Goal: Feedback & Contribution: Leave review/rating

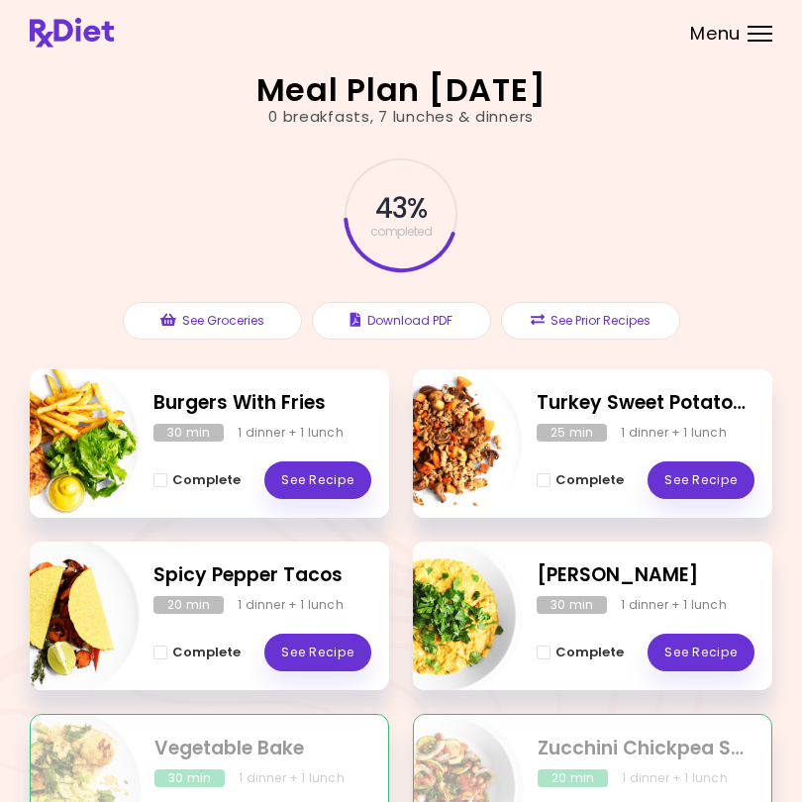
click at [1, 791] on div "Meal Plan [DATE] 0 breakfasts , 7 lunches & dinners 43 % completed See Grocerie…" at bounding box center [401, 562] width 802 height 1125
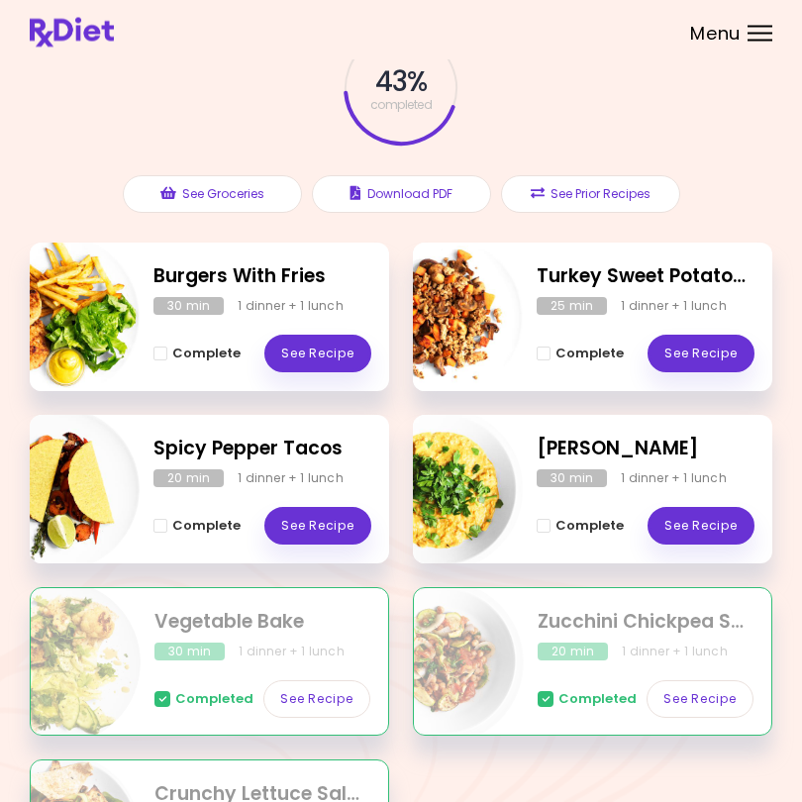
scroll to position [157, 0]
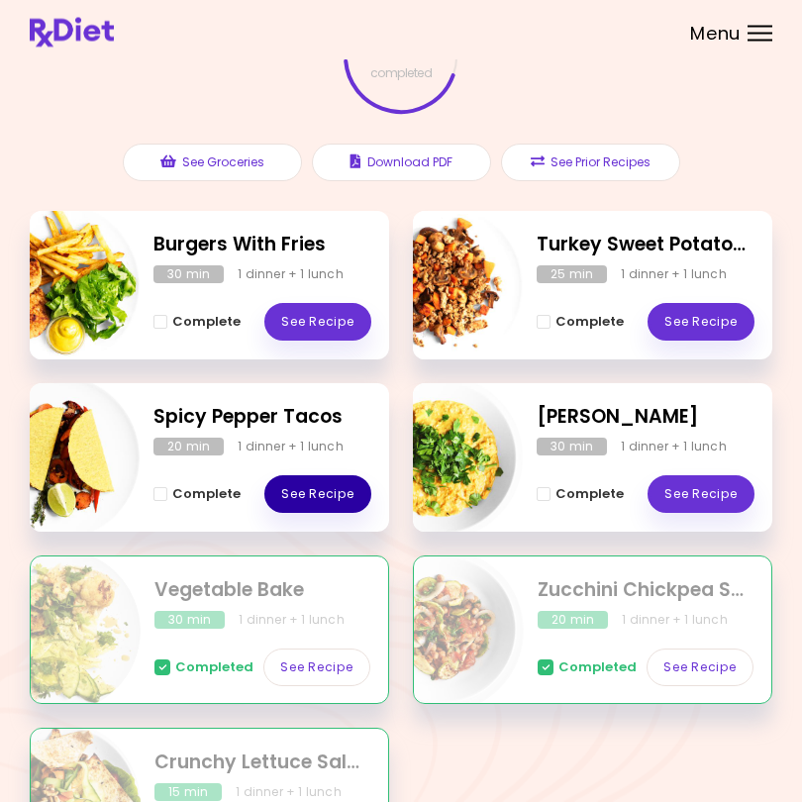
click at [322, 484] on link "See Recipe" at bounding box center [317, 495] width 107 height 38
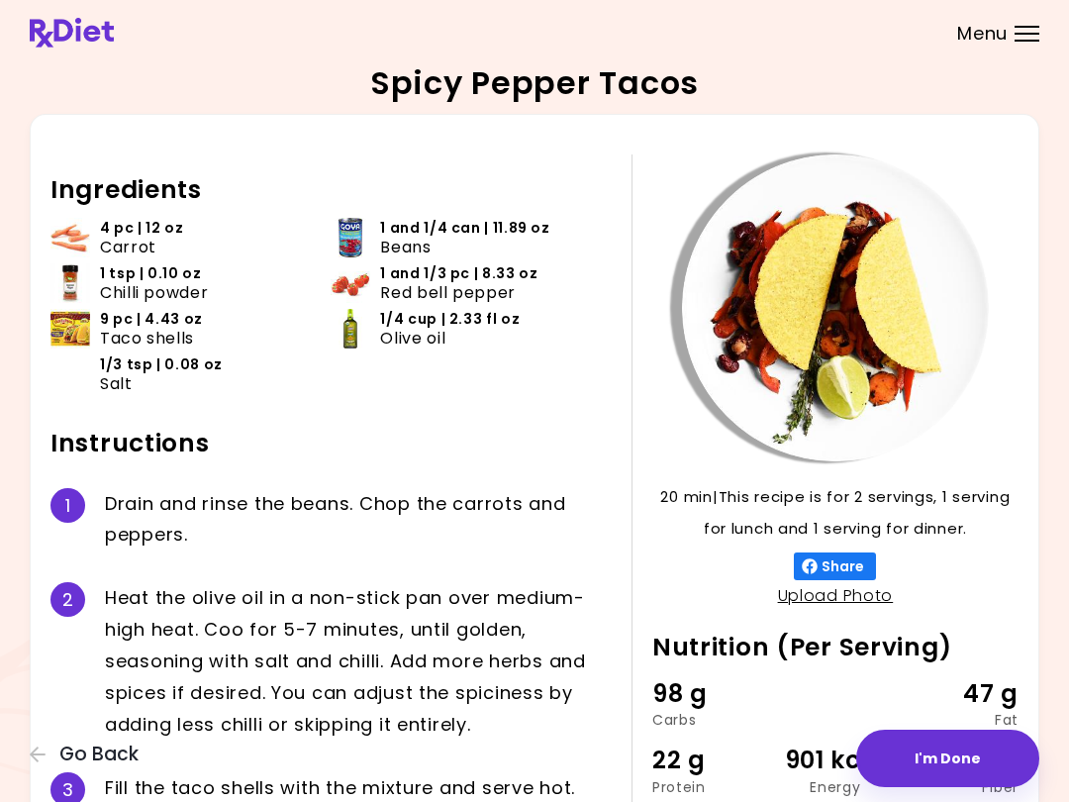
click at [801, 764] on button "I'm Done" at bounding box center [947, 757] width 183 height 57
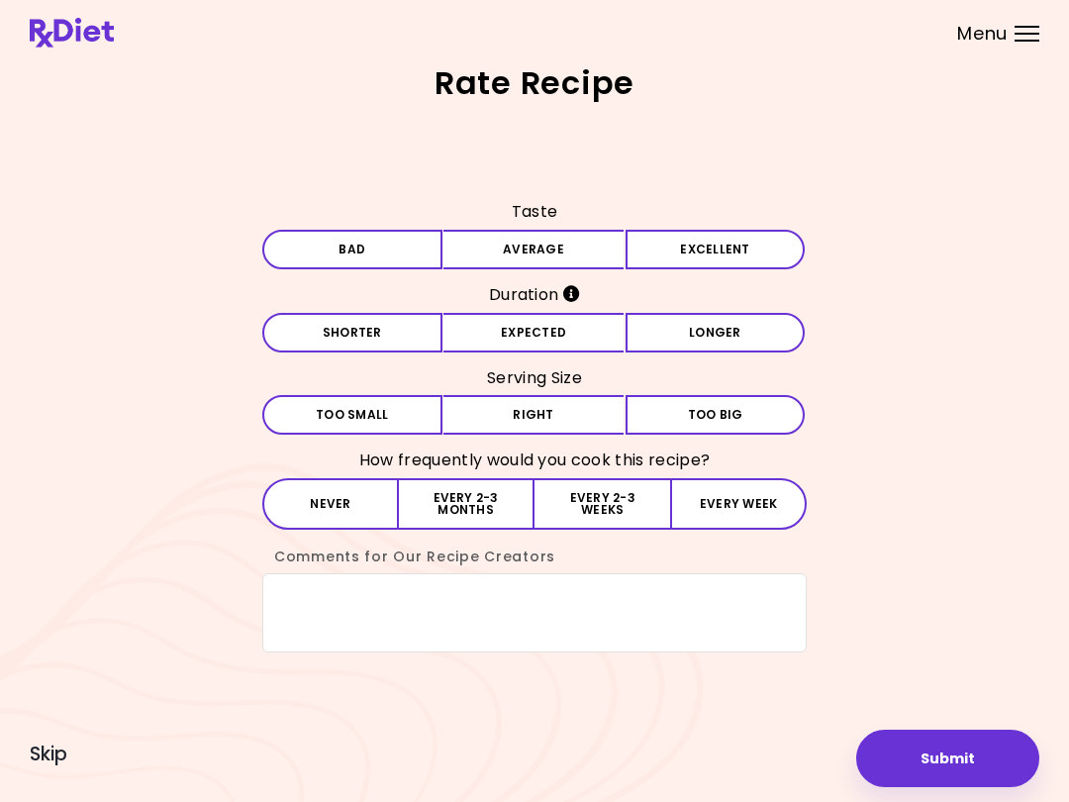
click at [374, 258] on button "Bad" at bounding box center [352, 250] width 180 height 40
click at [556, 337] on button "Expected" at bounding box center [533, 333] width 180 height 40
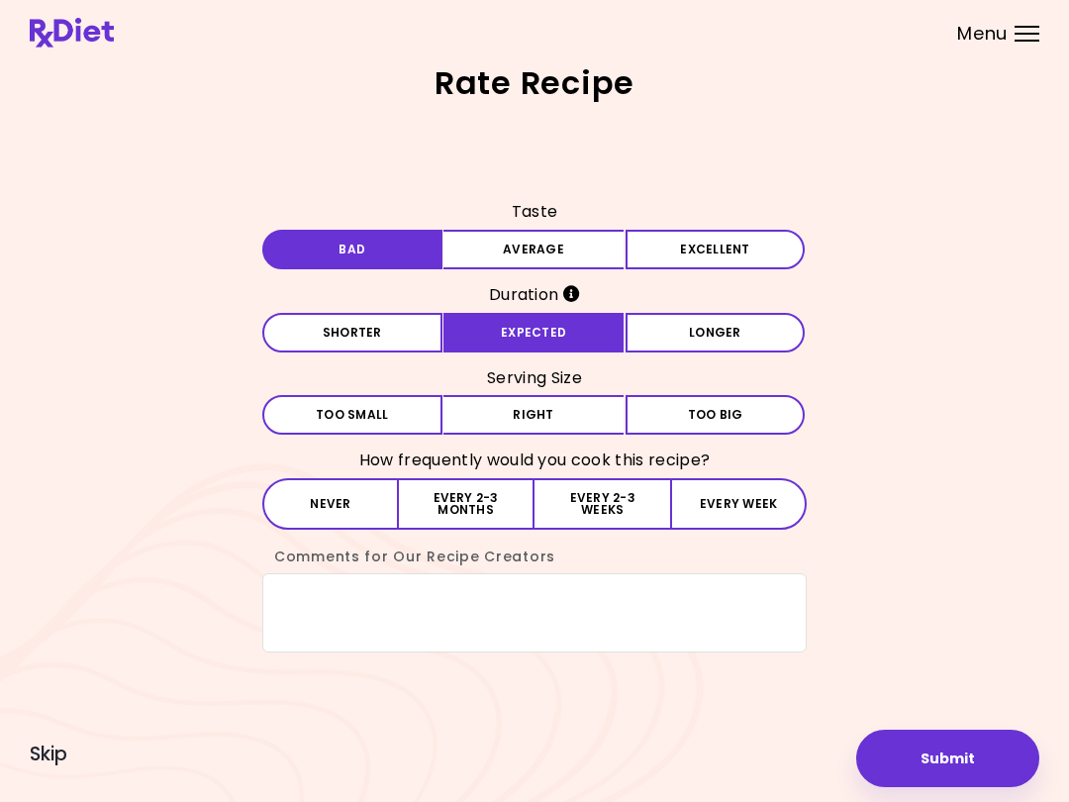
click at [538, 413] on button "Right" at bounding box center [533, 415] width 180 height 40
click at [355, 511] on button "Never" at bounding box center [330, 503] width 137 height 51
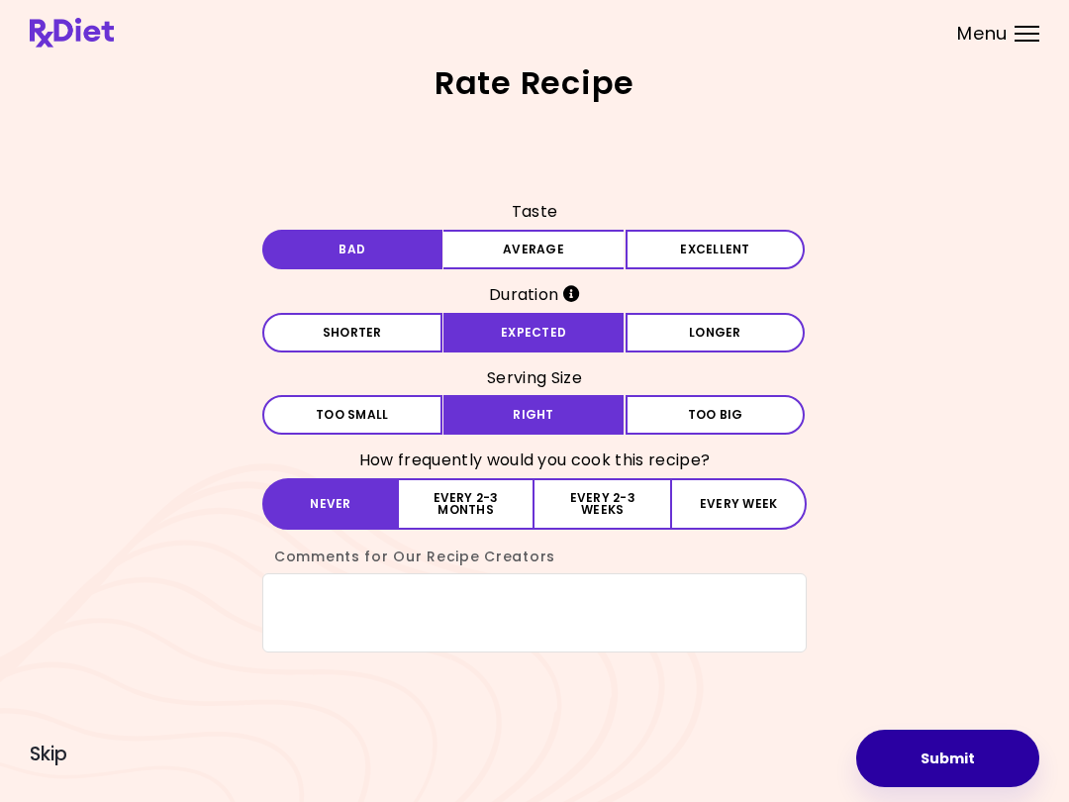
click at [801, 781] on button "Submit" at bounding box center [947, 757] width 183 height 57
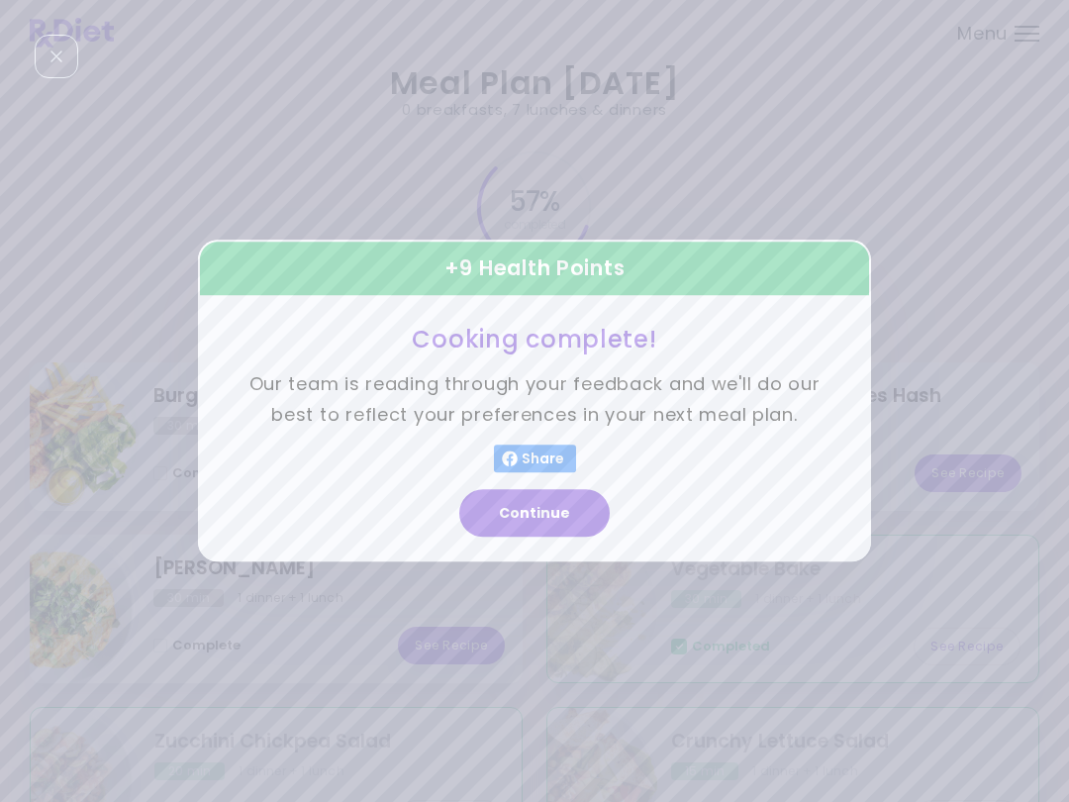
click at [565, 521] on button "Continue" at bounding box center [534, 514] width 150 height 48
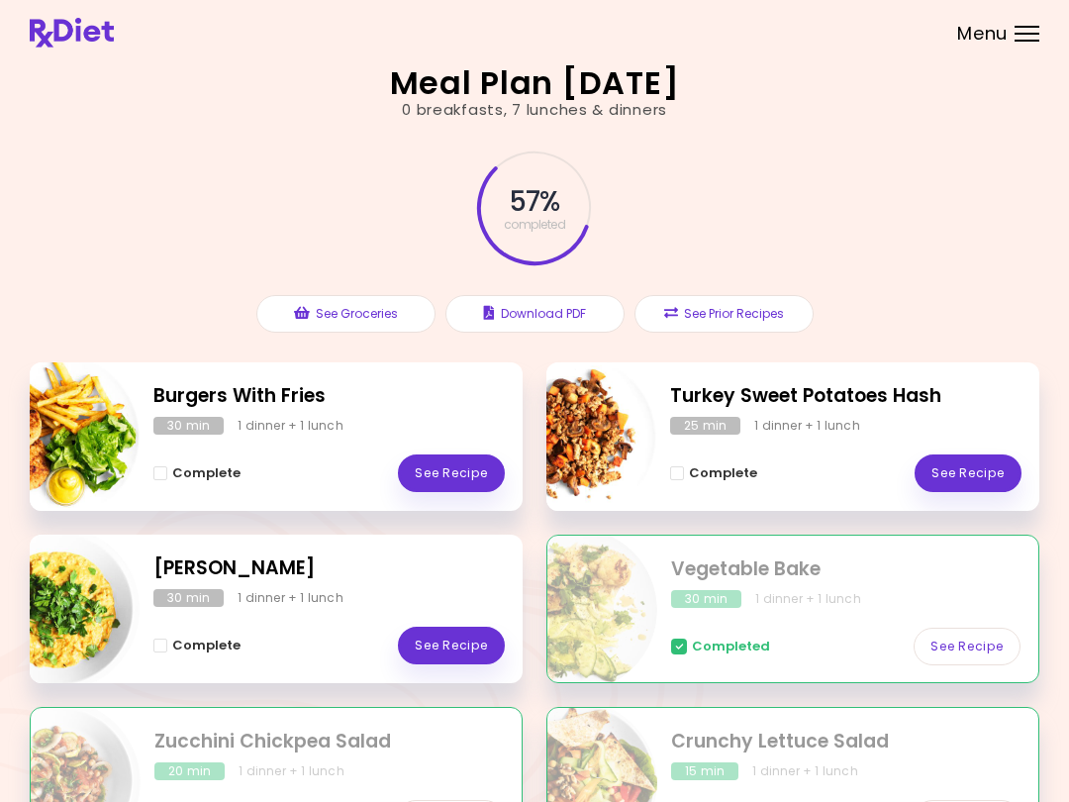
click at [801, 39] on div "Menu" at bounding box center [1026, 34] width 25 height 16
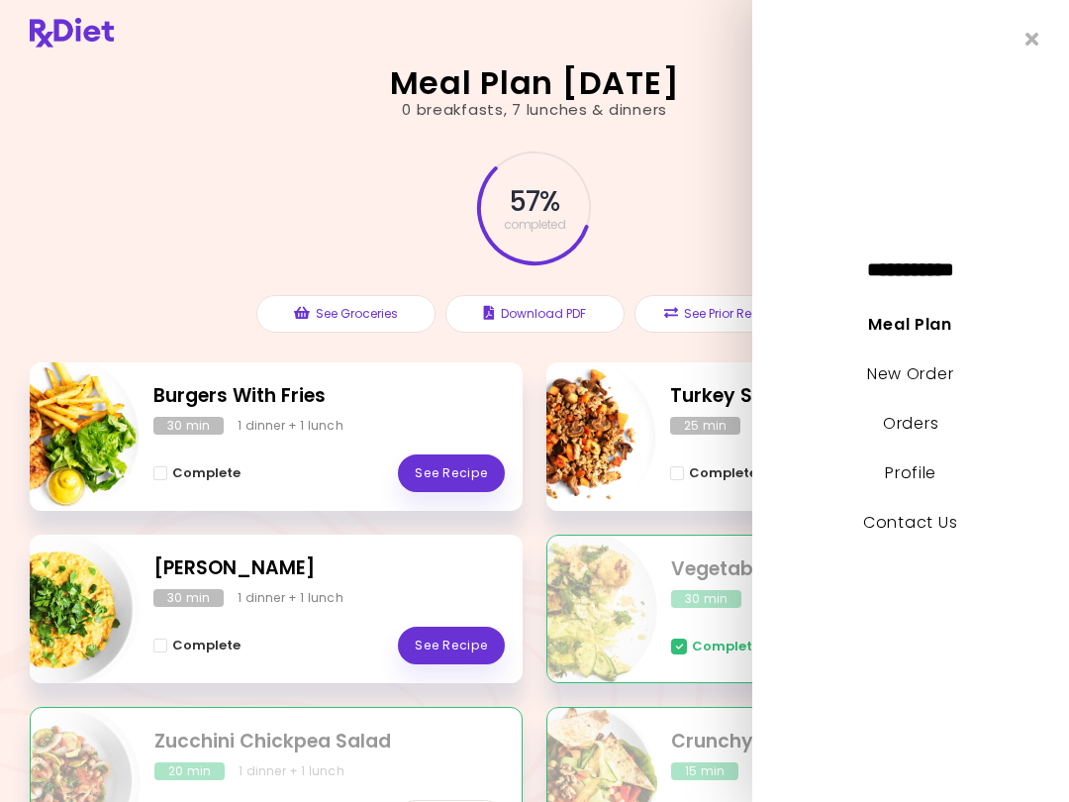
click at [801, 271] on span "**********" at bounding box center [911, 269] width 218 height 20
click at [801, 284] on div "**********" at bounding box center [910, 401] width 317 height 802
click at [801, 482] on li "Profile" at bounding box center [910, 481] width 317 height 49
click at [801, 494] on li "Profile" at bounding box center [910, 481] width 317 height 49
click at [801, 481] on link "Profile" at bounding box center [910, 472] width 51 height 23
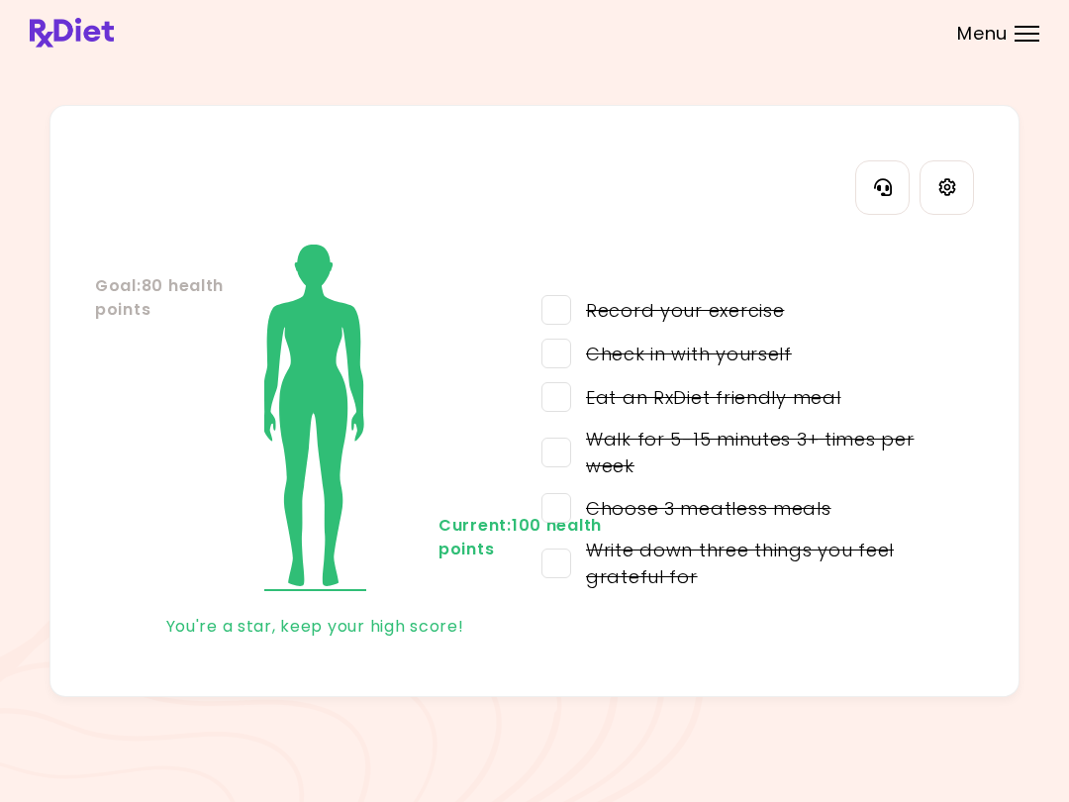
click at [387, 796] on div "My Health Score Details Goal : 80 health points Current : 100 health points You…" at bounding box center [534, 401] width 1069 height 802
